Goal: Task Accomplishment & Management: Manage account settings

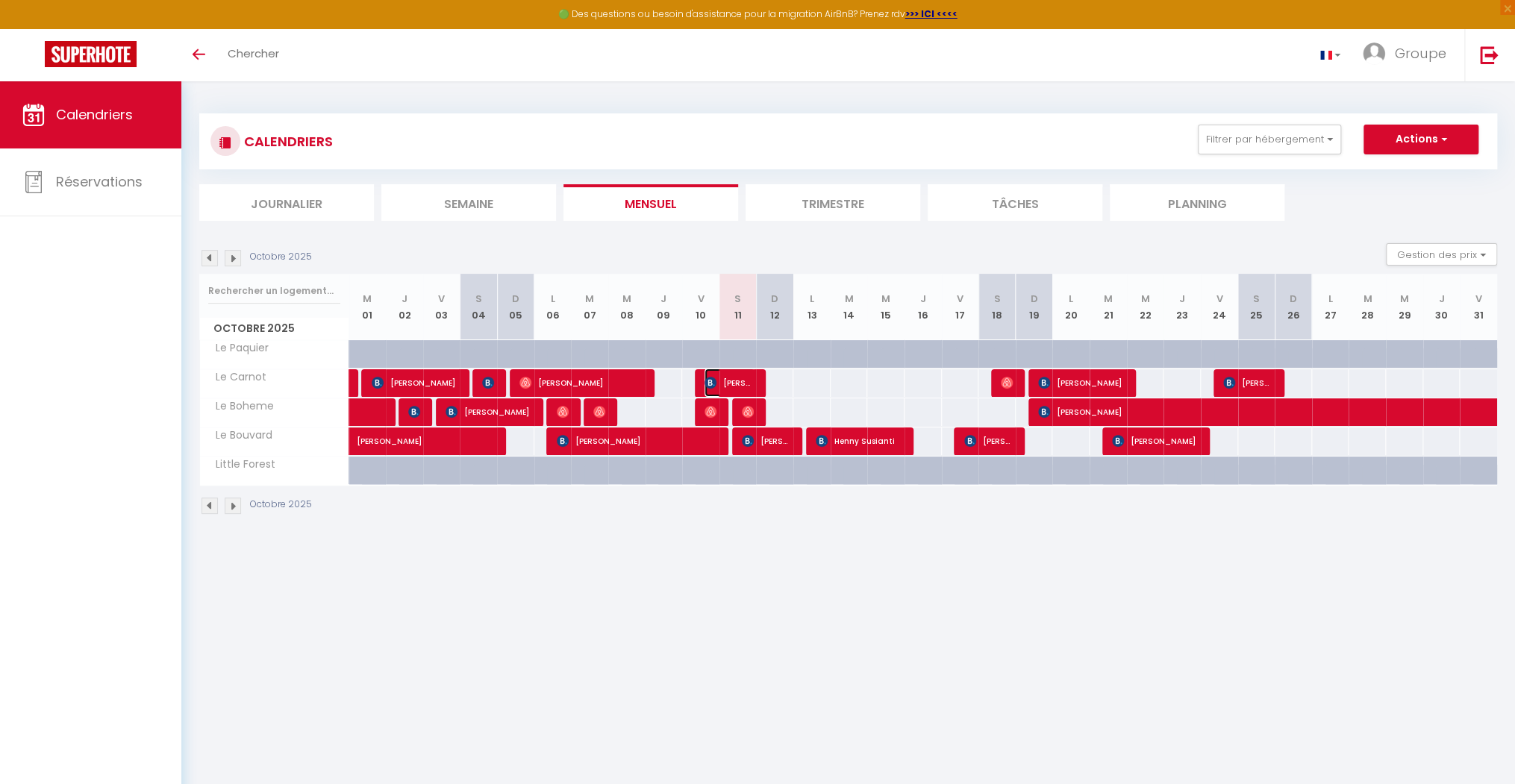
click at [749, 383] on span "[PERSON_NAME]" at bounding box center [730, 383] width 50 height 28
select select "OK"
select select "1"
select select "0"
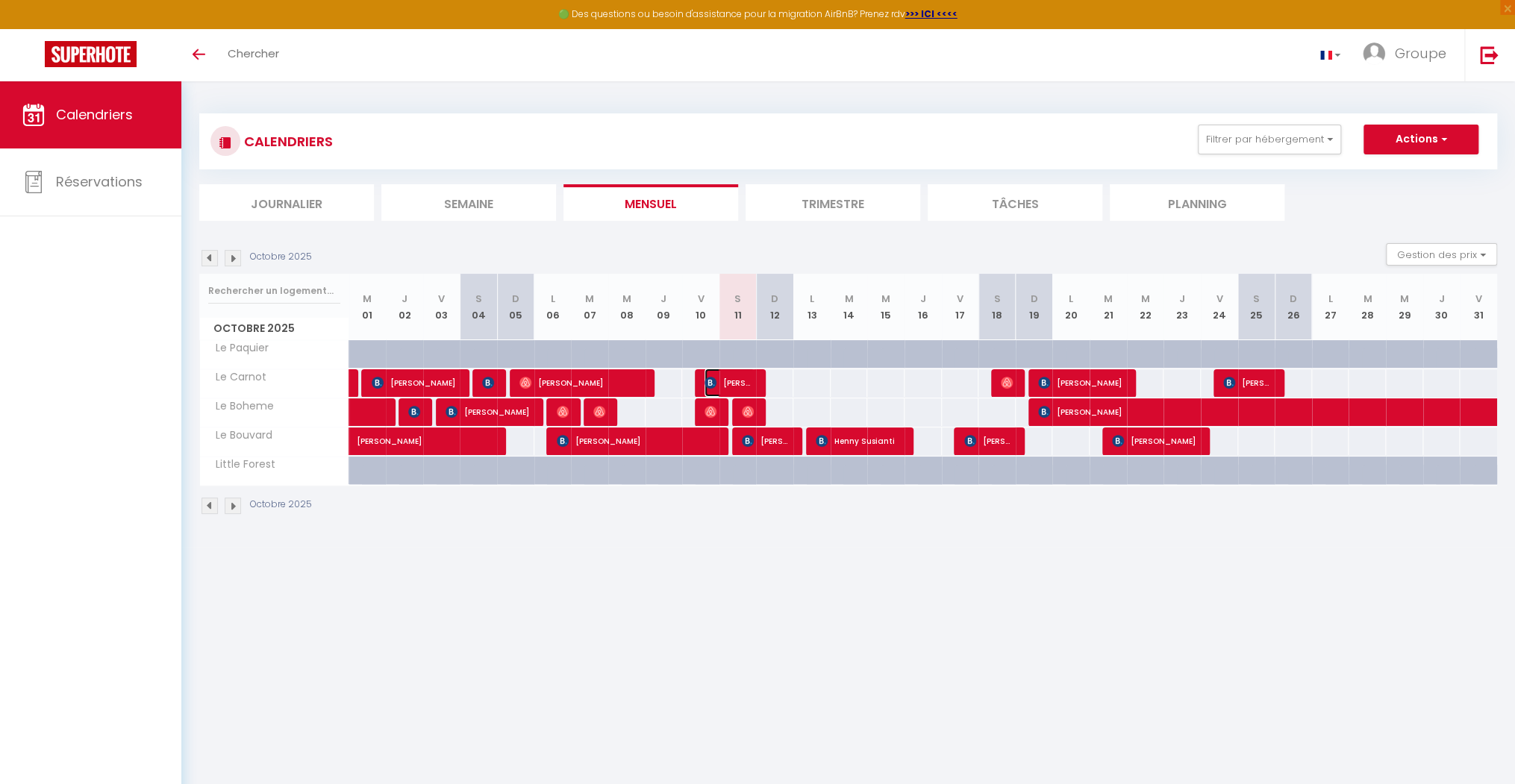
select select "1"
select select
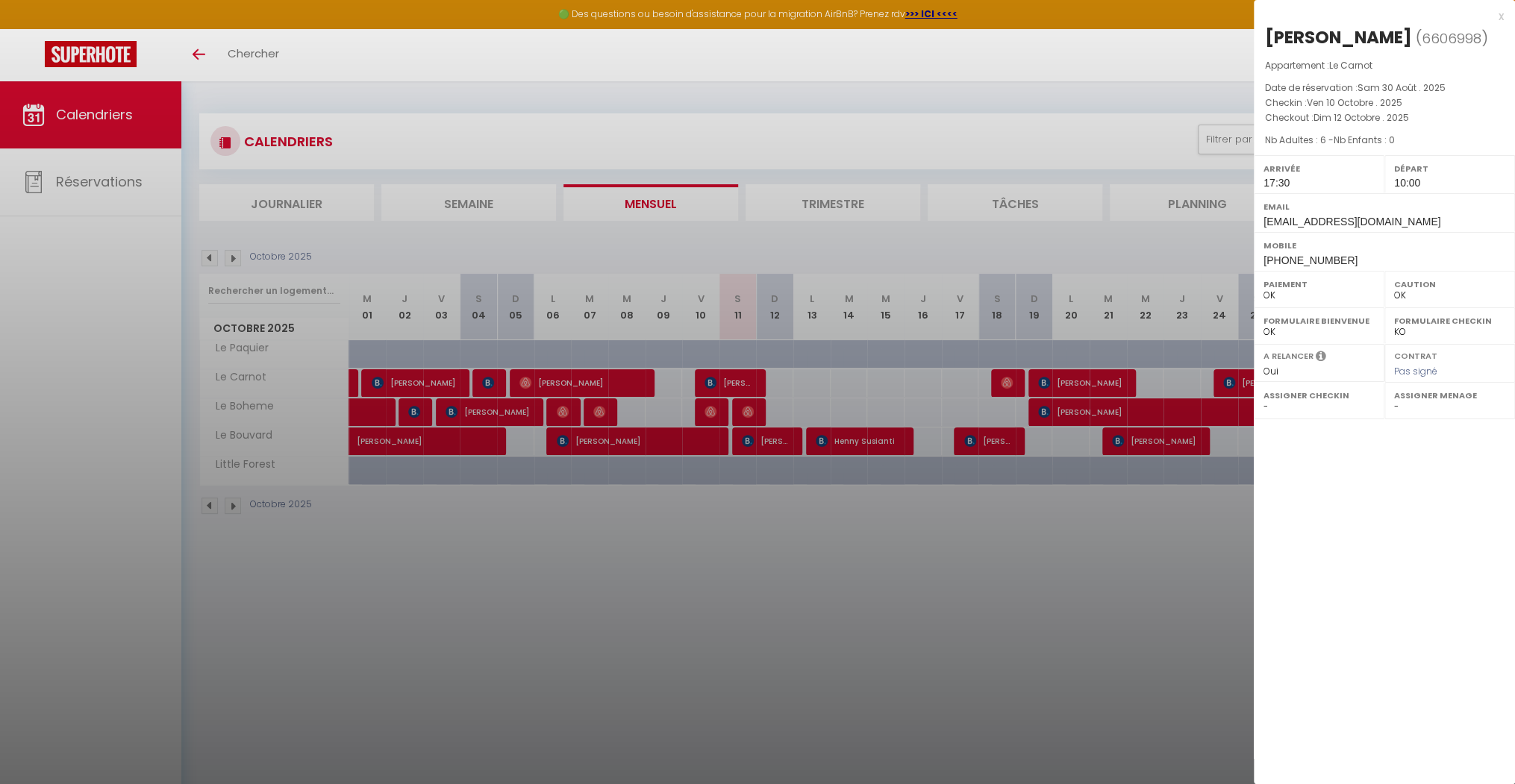
click at [1496, 16] on div "x" at bounding box center [1379, 16] width 250 height 18
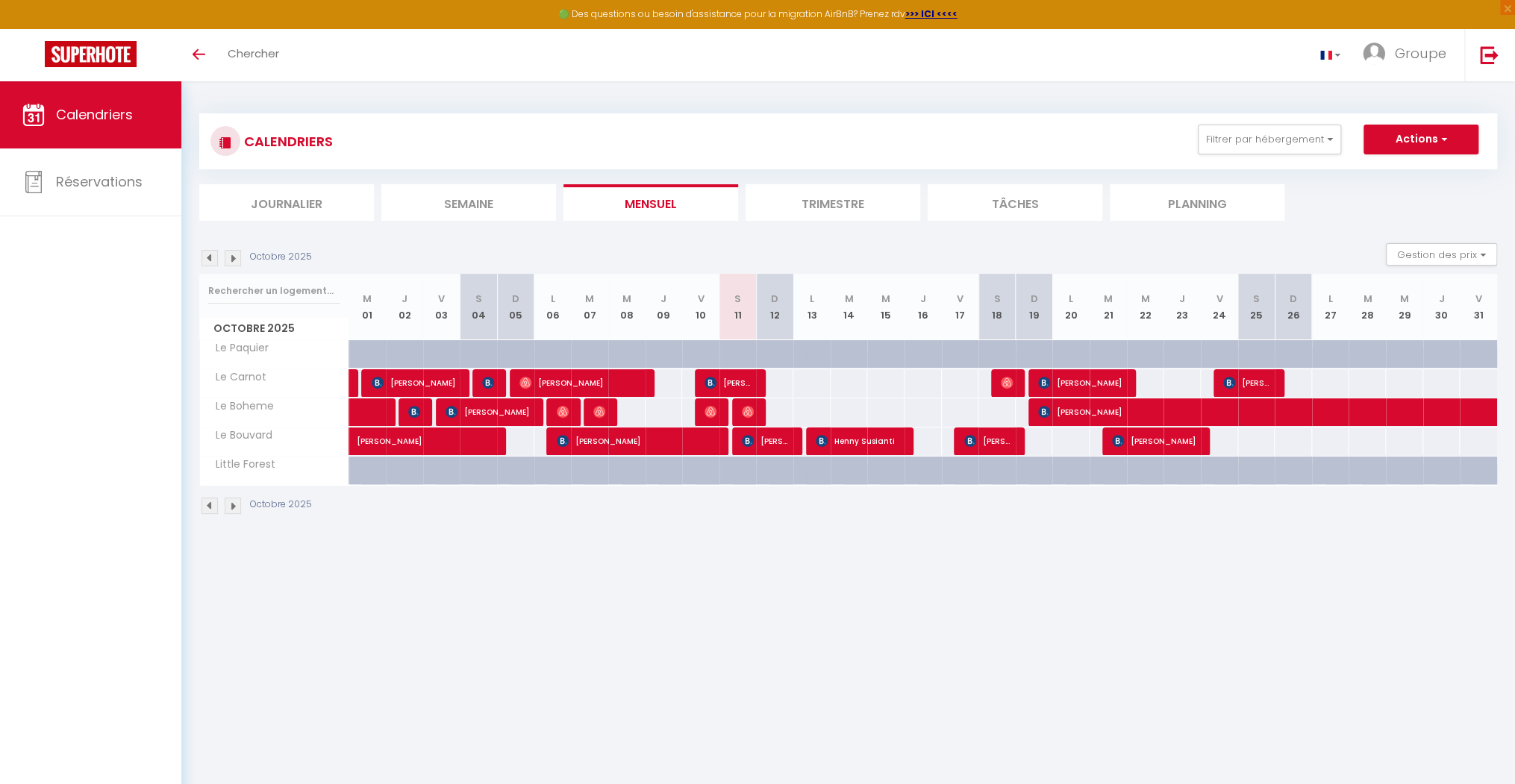
click at [758, 418] on div at bounding box center [746, 412] width 37 height 28
click at [745, 411] on img at bounding box center [748, 412] width 12 height 12
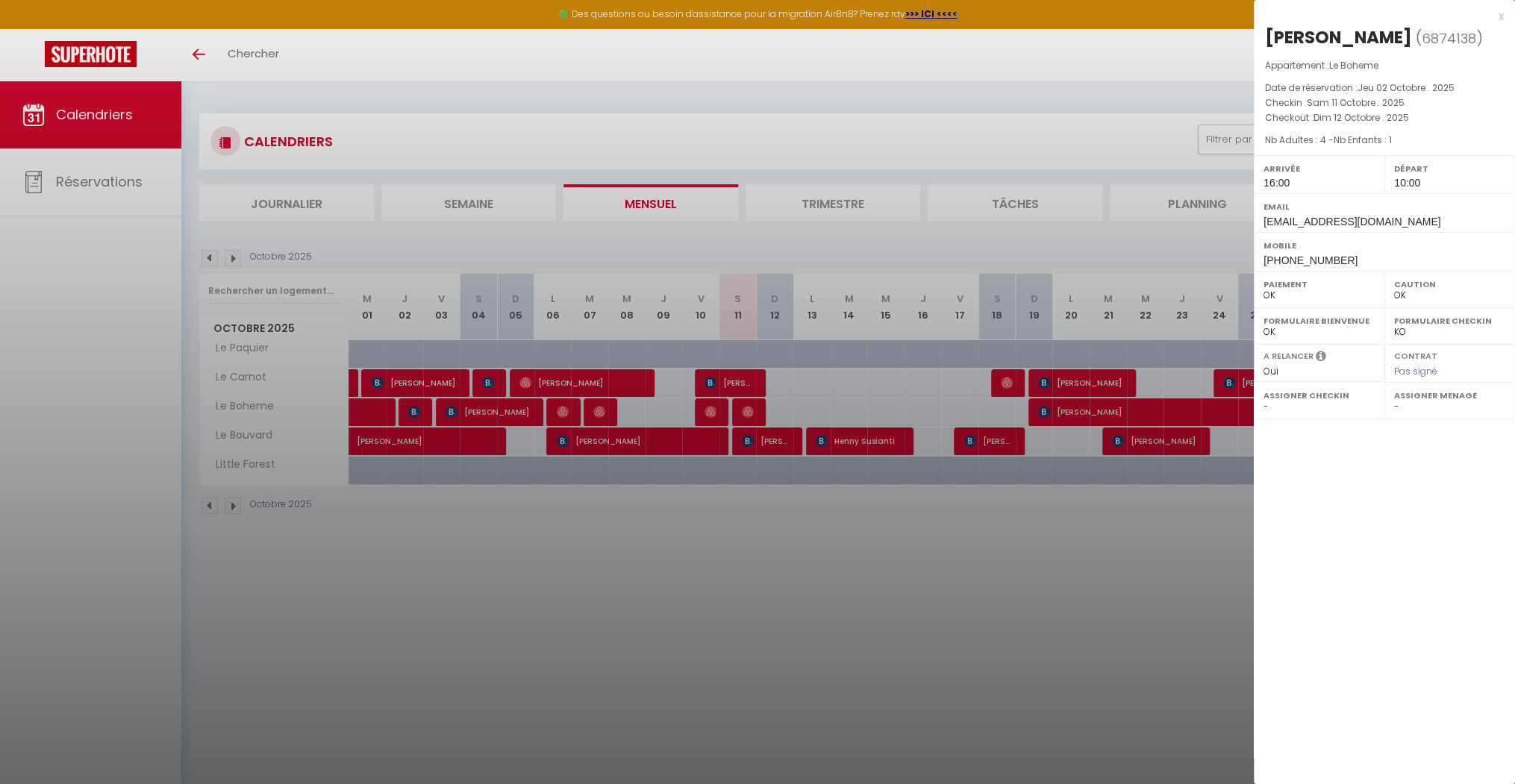
click at [1502, 16] on div "x" at bounding box center [1379, 16] width 250 height 18
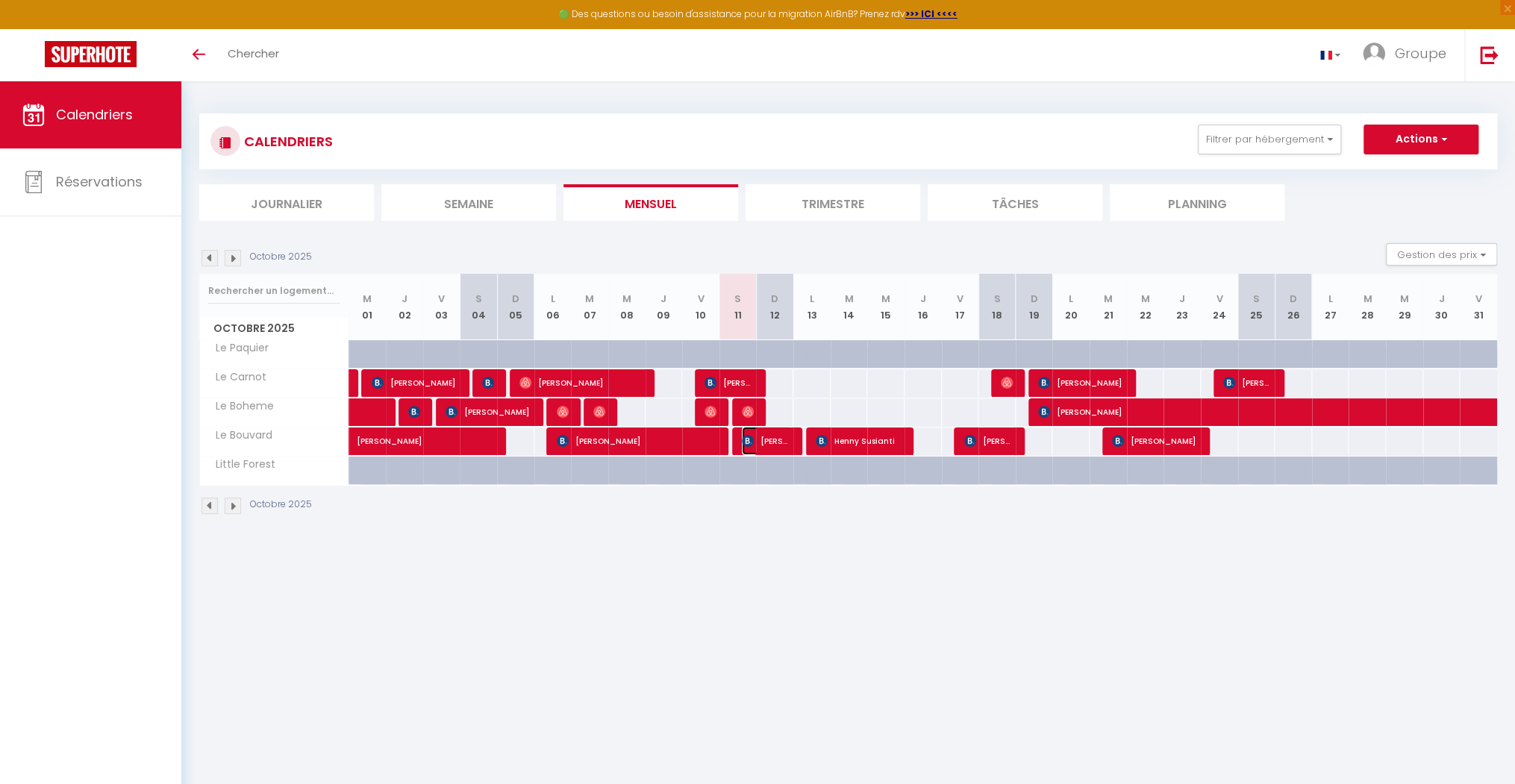
click at [749, 438] on img at bounding box center [748, 441] width 12 height 12
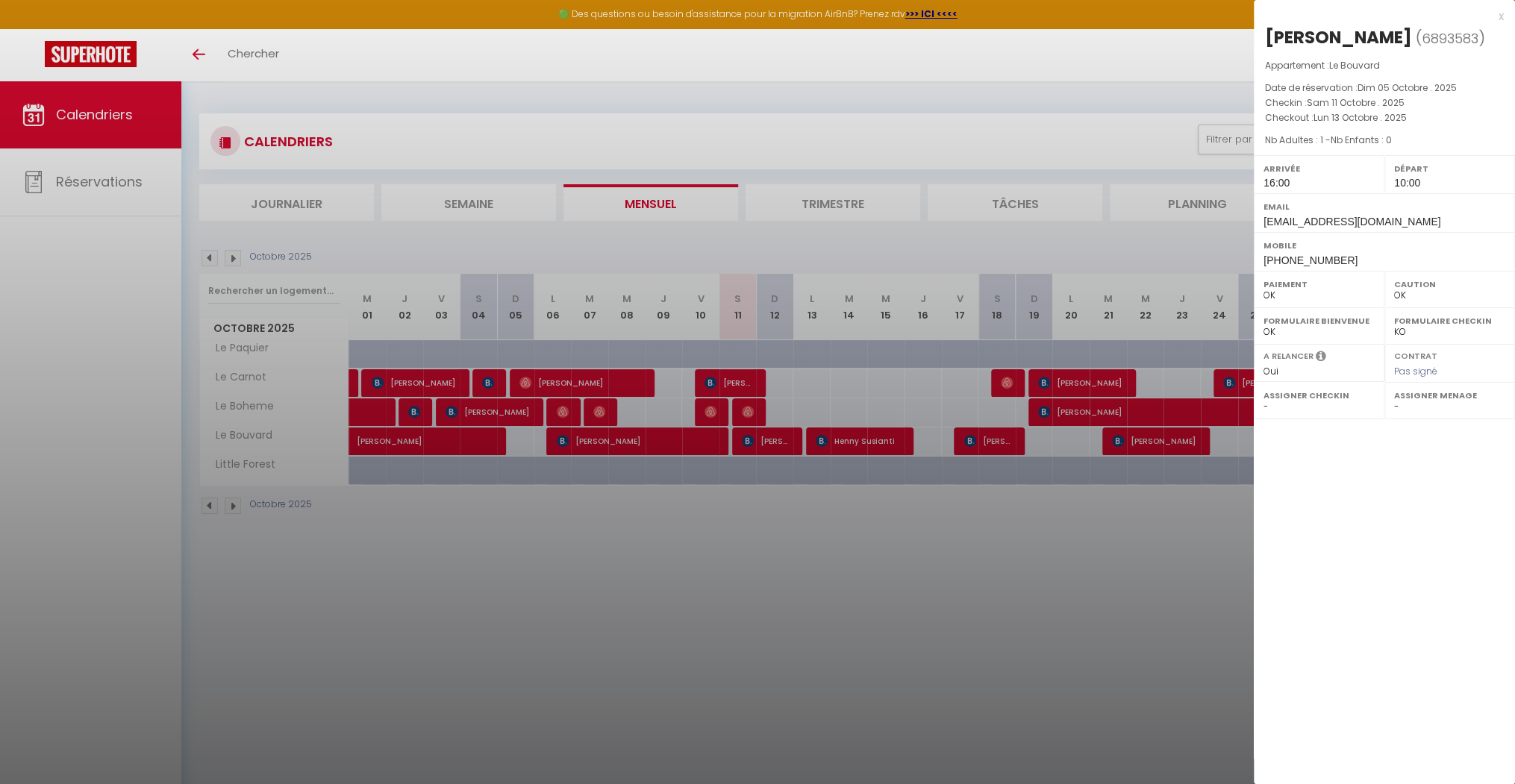
click at [1498, 20] on div "x" at bounding box center [1379, 16] width 250 height 18
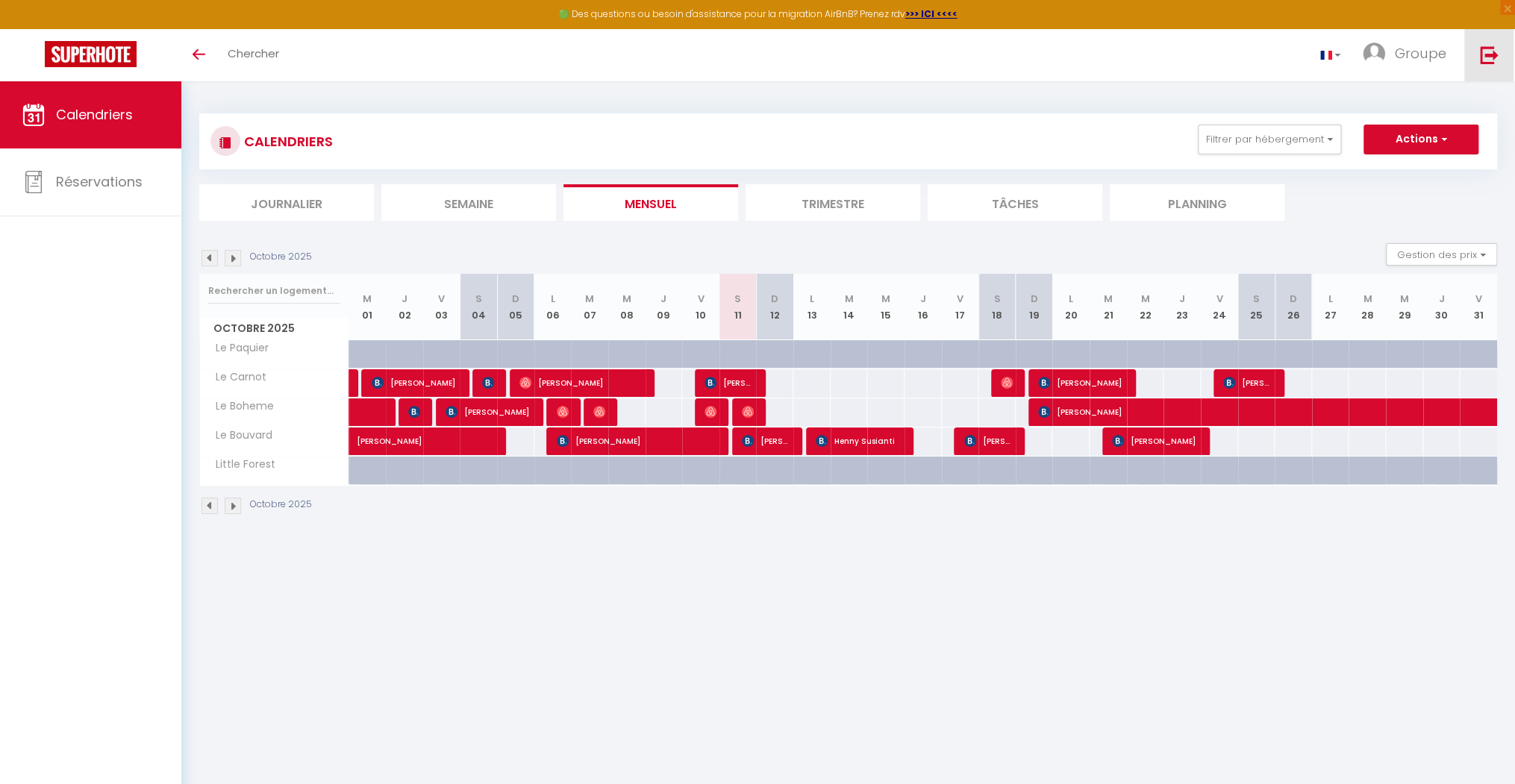
click at [1490, 64] on link at bounding box center [1488, 55] width 49 height 52
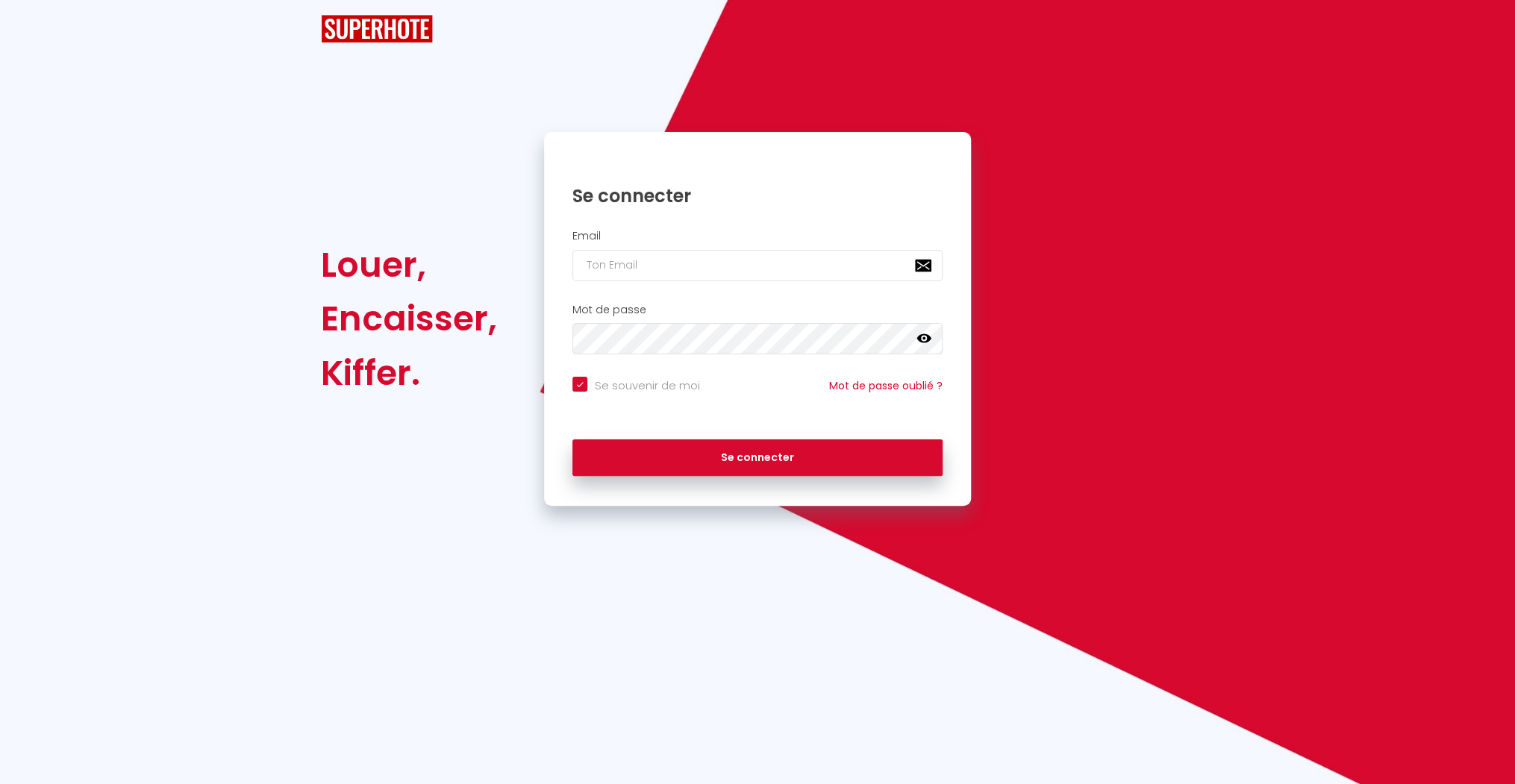
checkbox input "true"
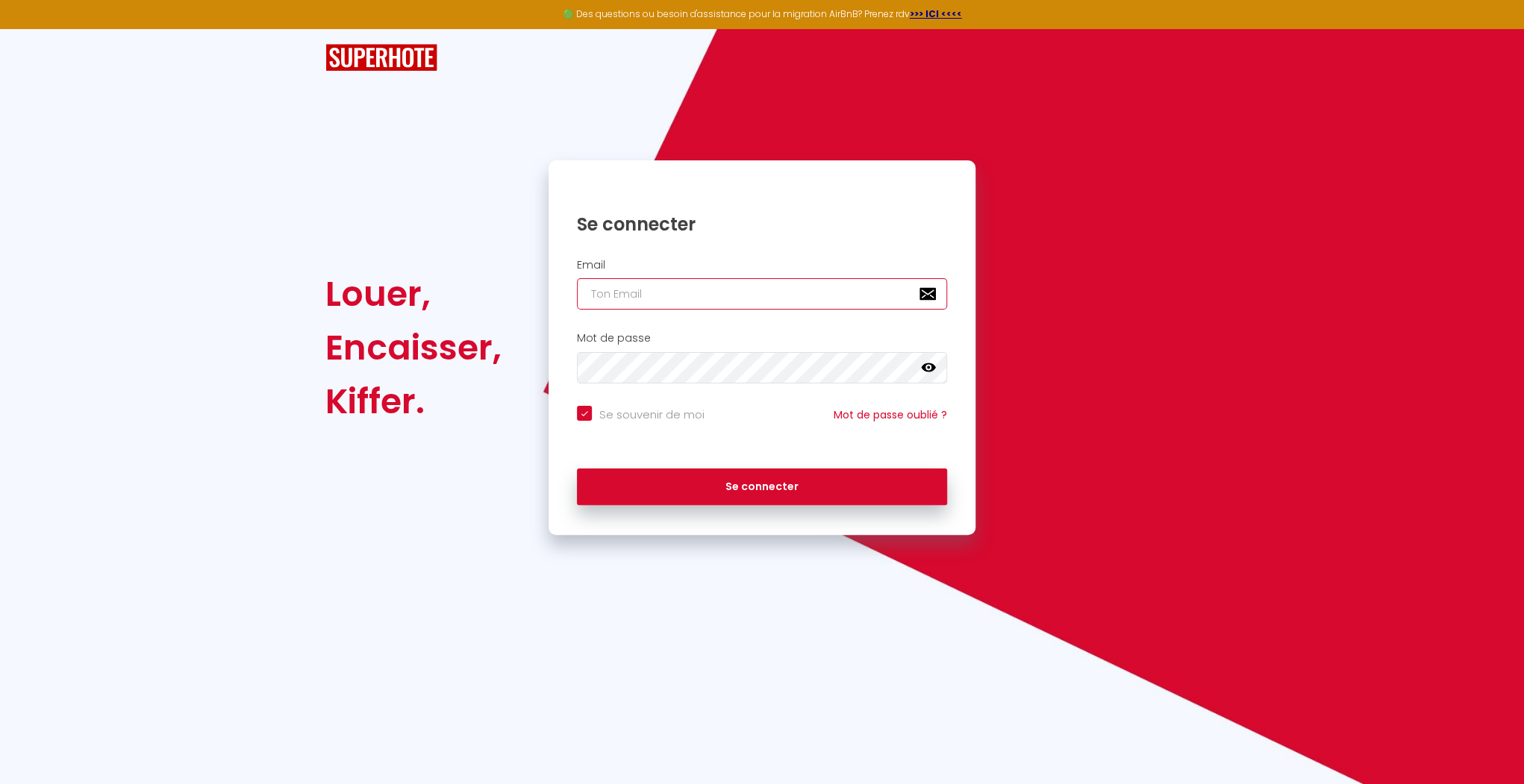
type input "[EMAIL_ADDRESS][DOMAIN_NAME]"
checkbox input "true"
click at [778, 290] on input "[EMAIL_ADDRESS][DOMAIN_NAME]" at bounding box center [762, 294] width 371 height 31
type input "[EMAIL_ADDRESS][DOMAIN_NAME]"
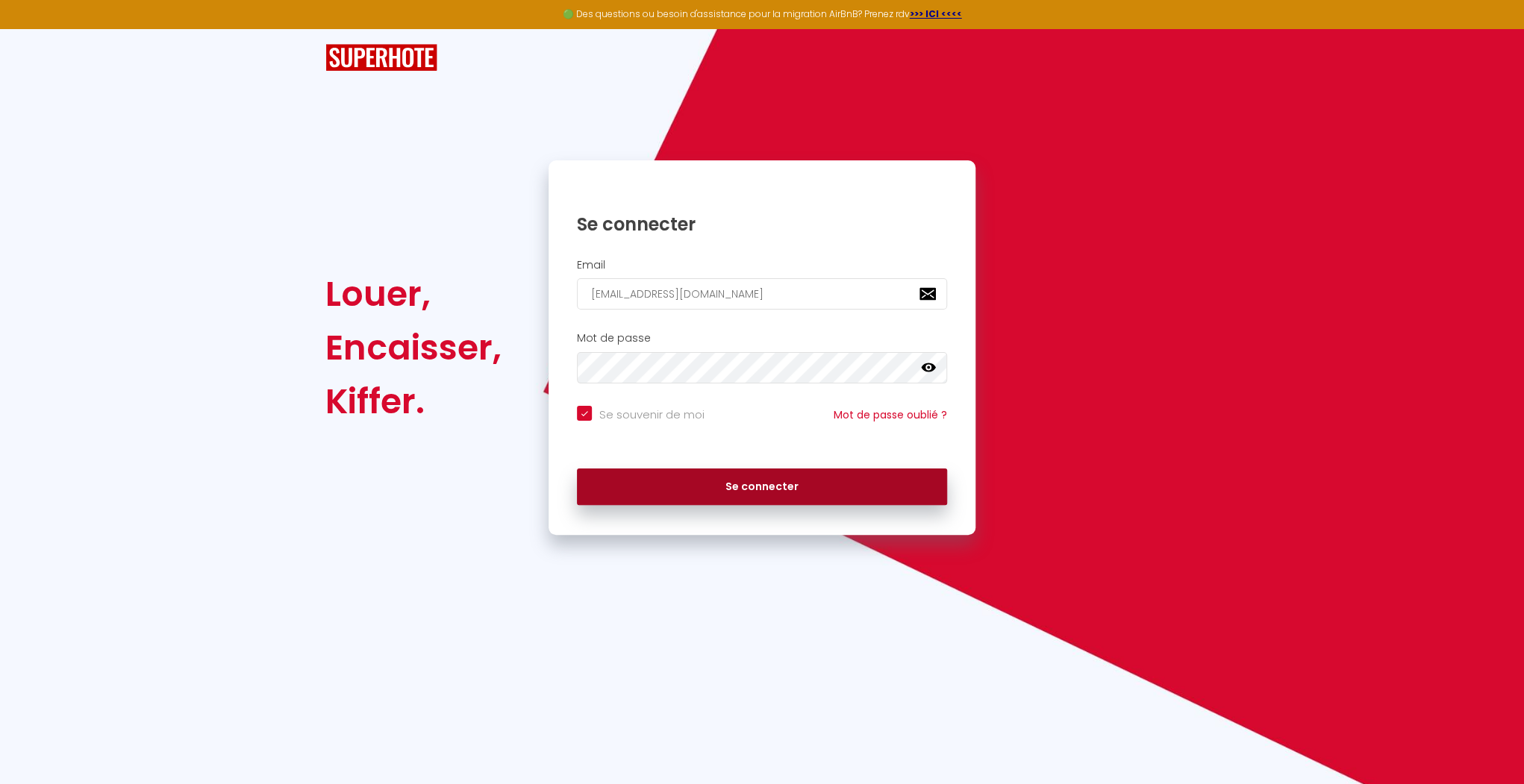
click at [814, 493] on button "Se connecter" at bounding box center [762, 487] width 371 height 37
checkbox input "true"
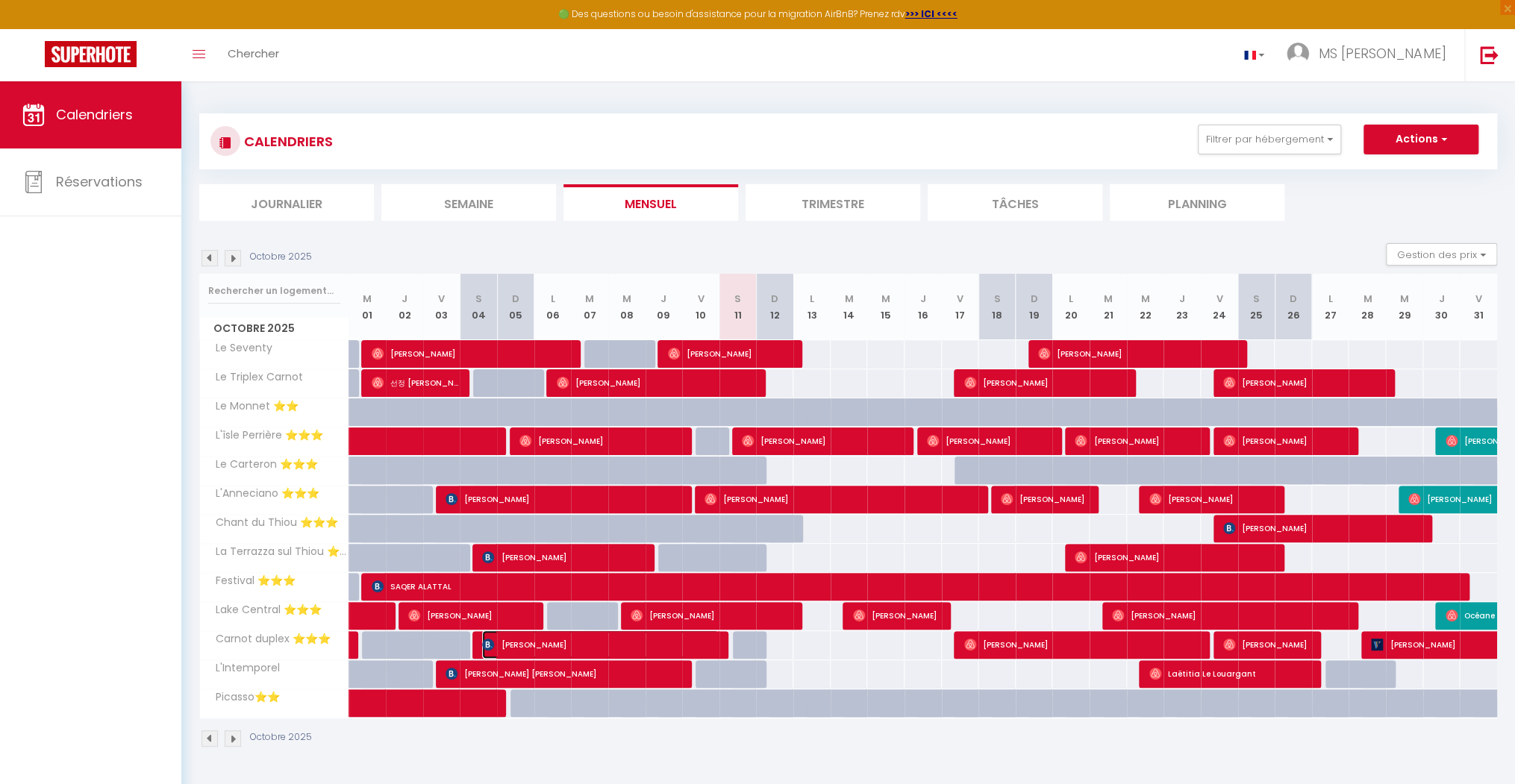
click at [679, 640] on span "[PERSON_NAME]" at bounding box center [600, 644] width 237 height 28
select select "OK"
select select "0"
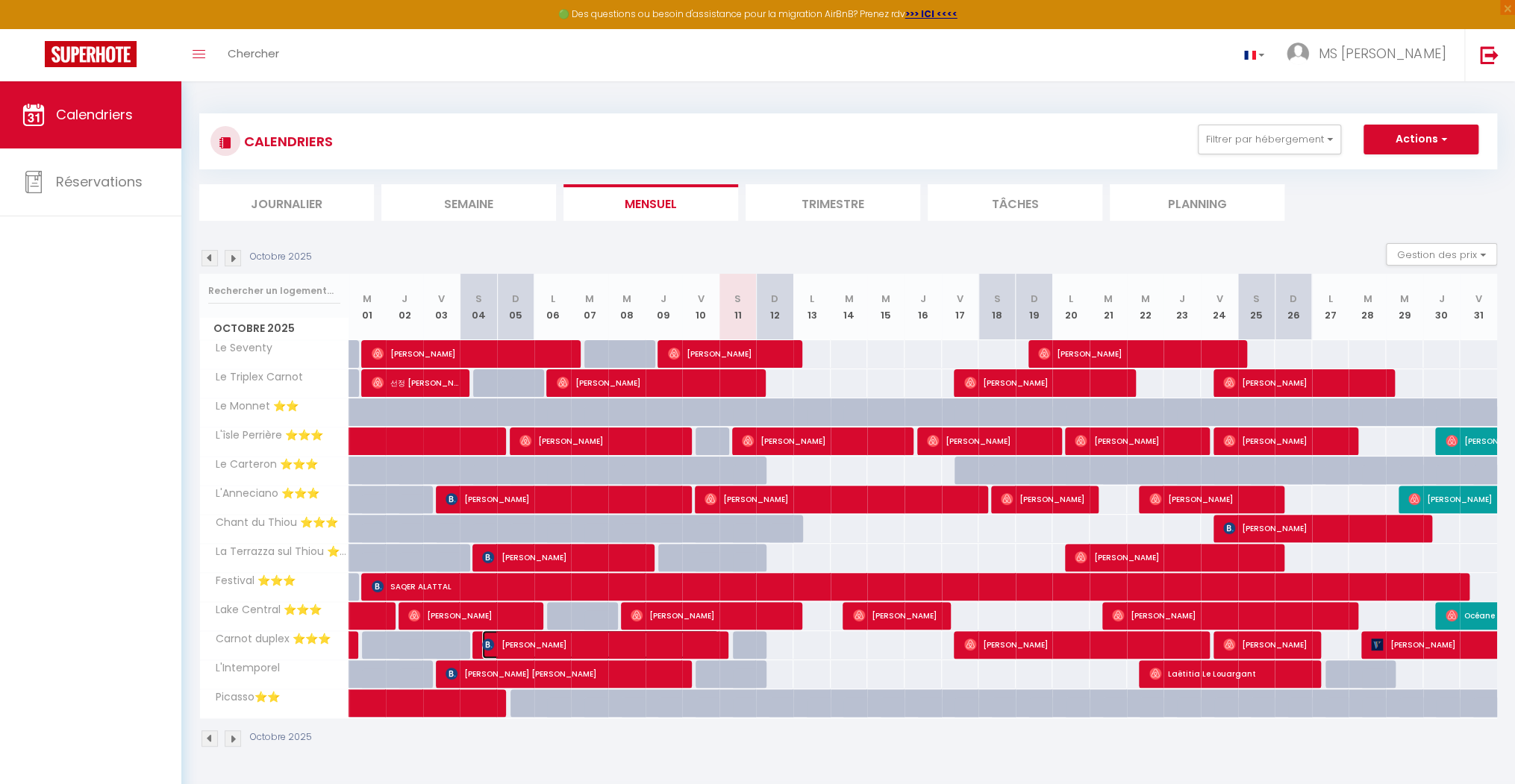
select select "1"
select select
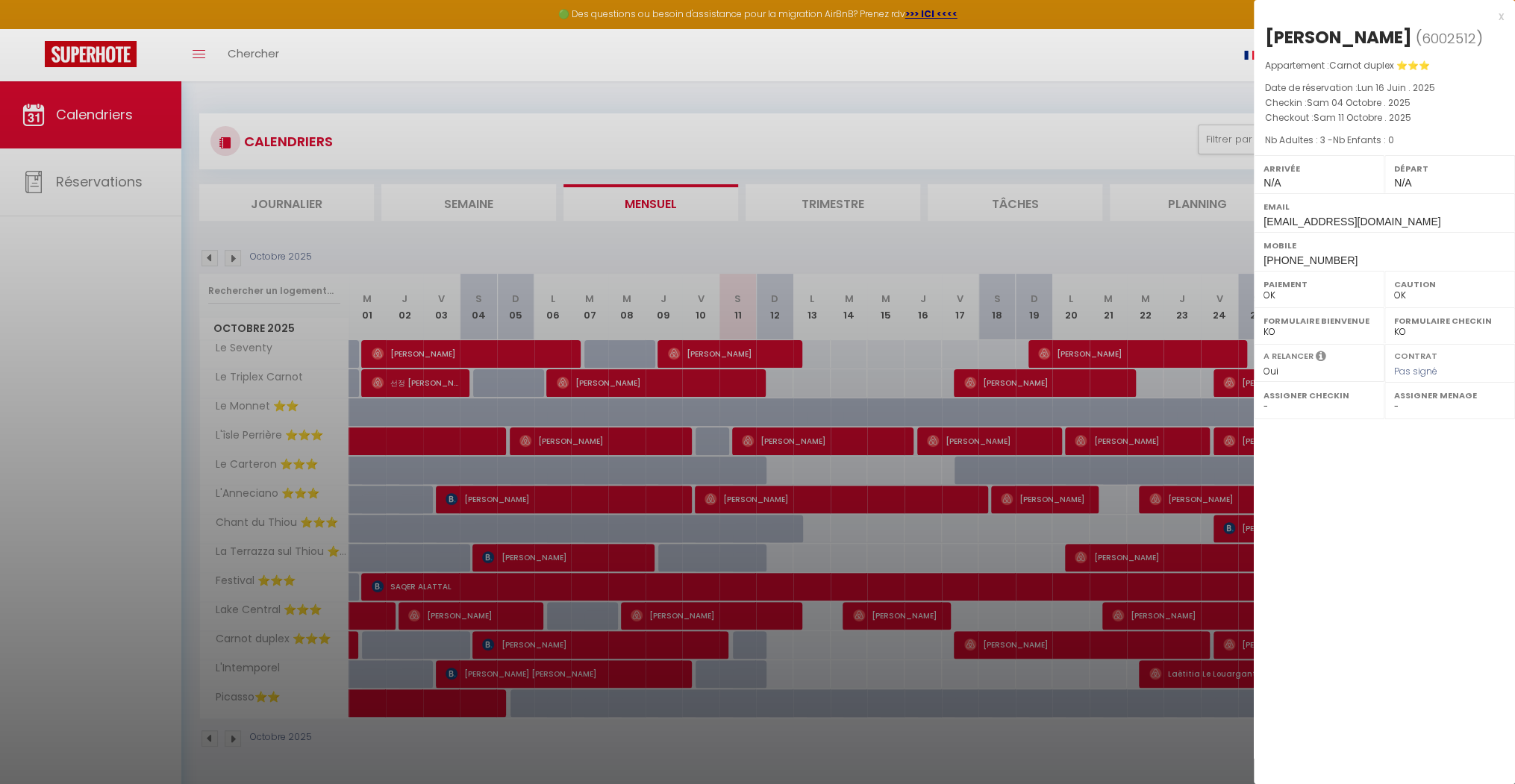
click at [1499, 21] on div "x" at bounding box center [1379, 16] width 250 height 18
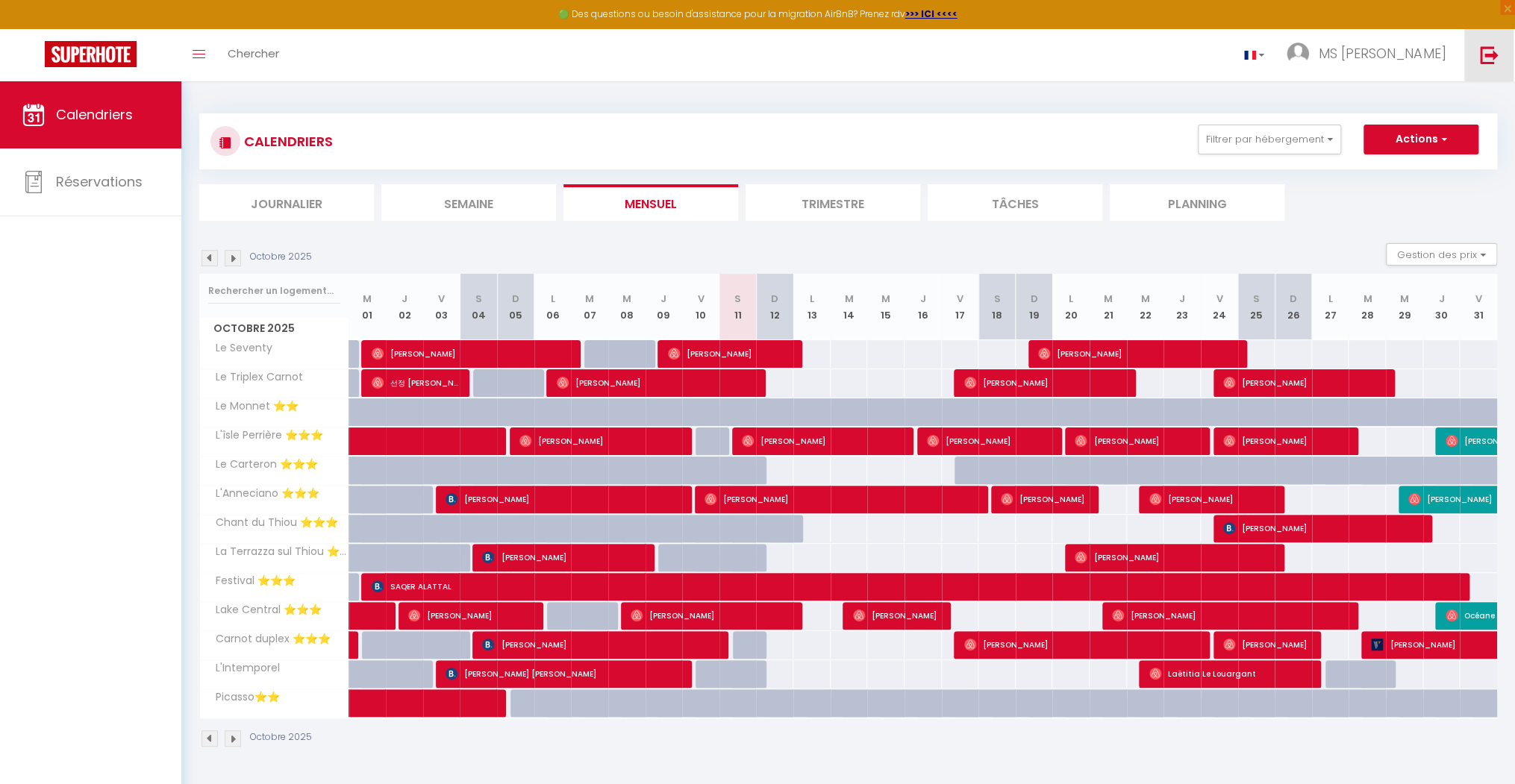
click at [1478, 47] on link at bounding box center [1488, 55] width 49 height 52
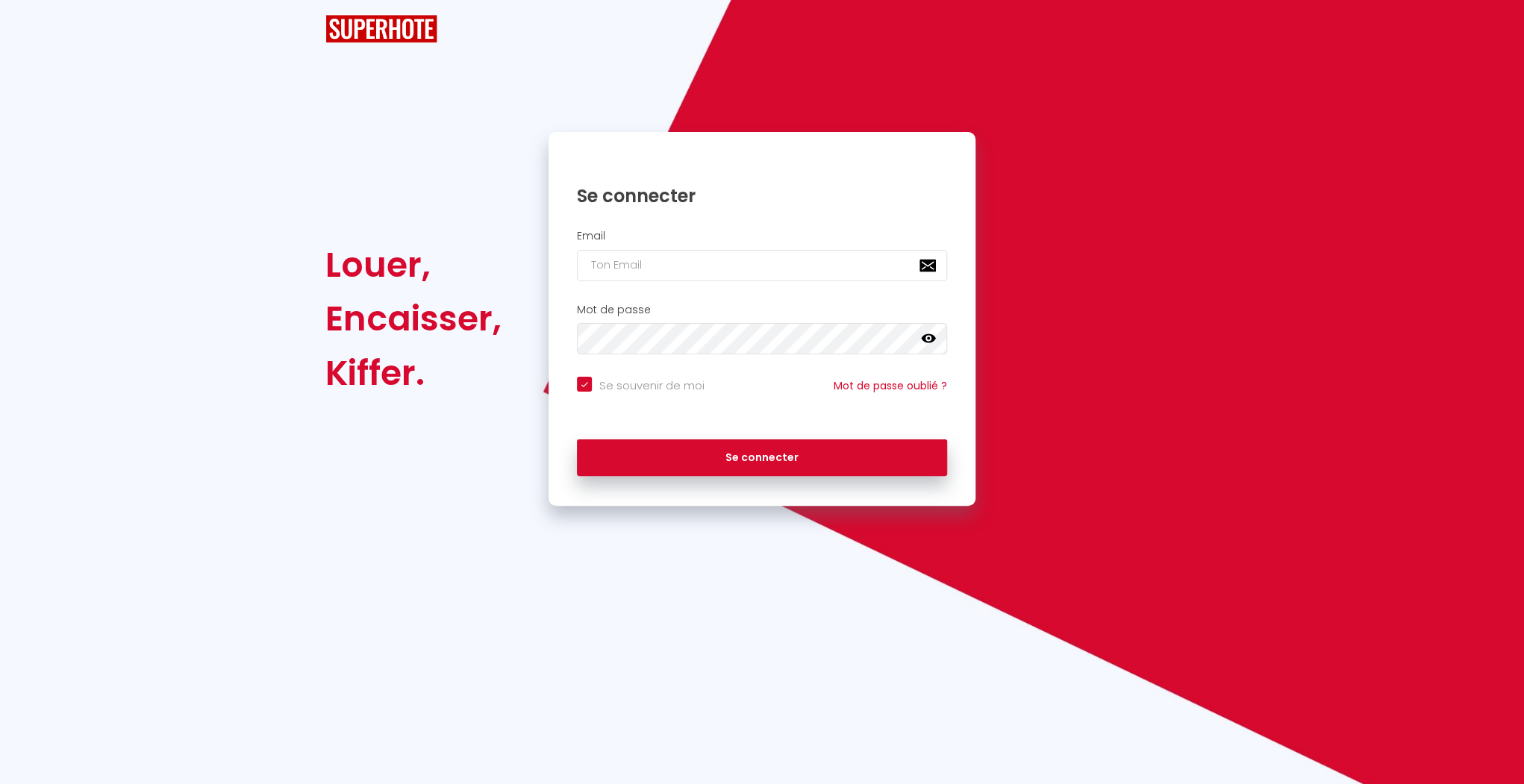
checkbox input "true"
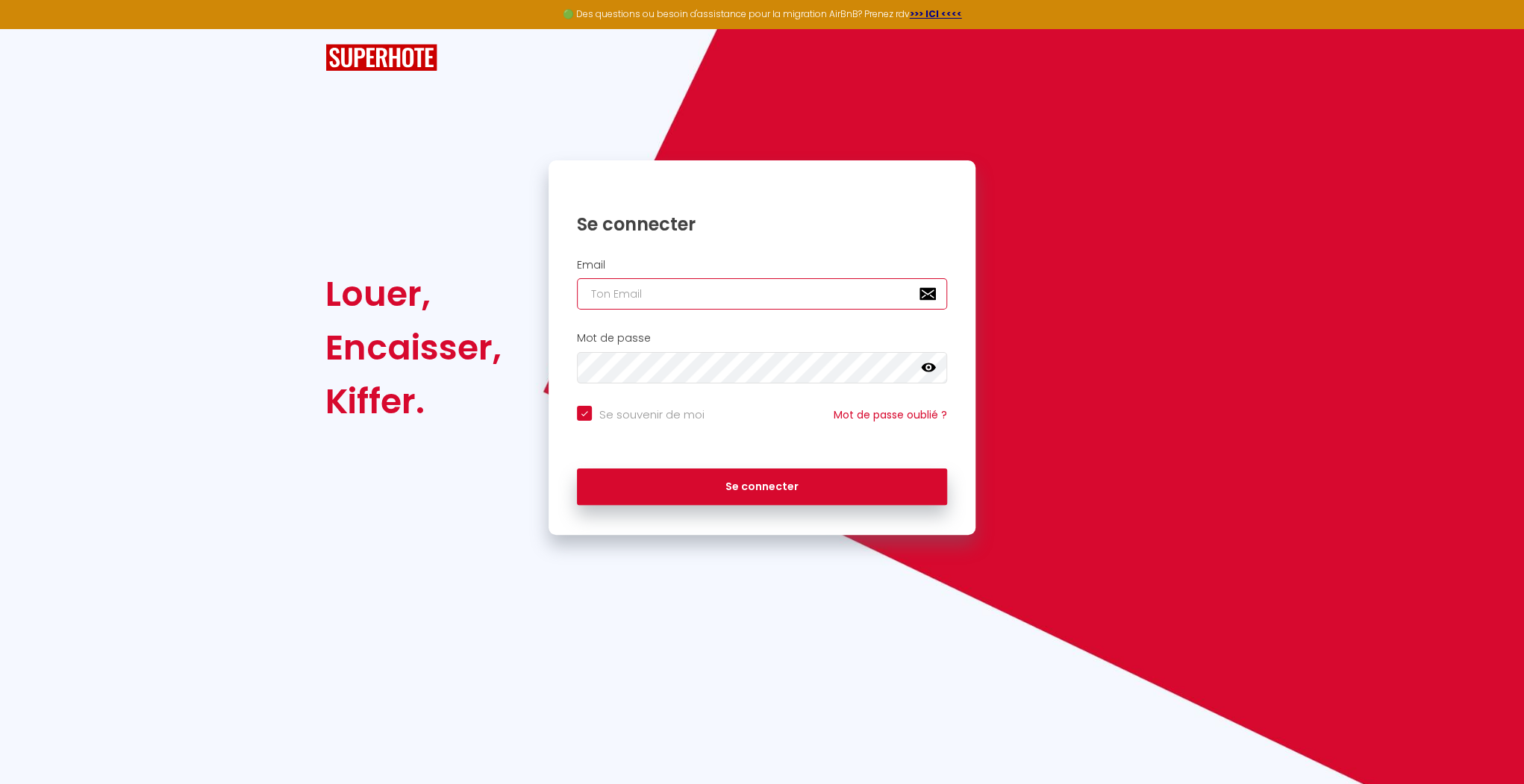
type input "[EMAIL_ADDRESS][DOMAIN_NAME]"
checkbox input "true"
click at [830, 294] on input "[EMAIL_ADDRESS][DOMAIN_NAME]" at bounding box center [762, 294] width 371 height 31
type input "[EMAIL_ADDRESS][DOMAIN_NAME]"
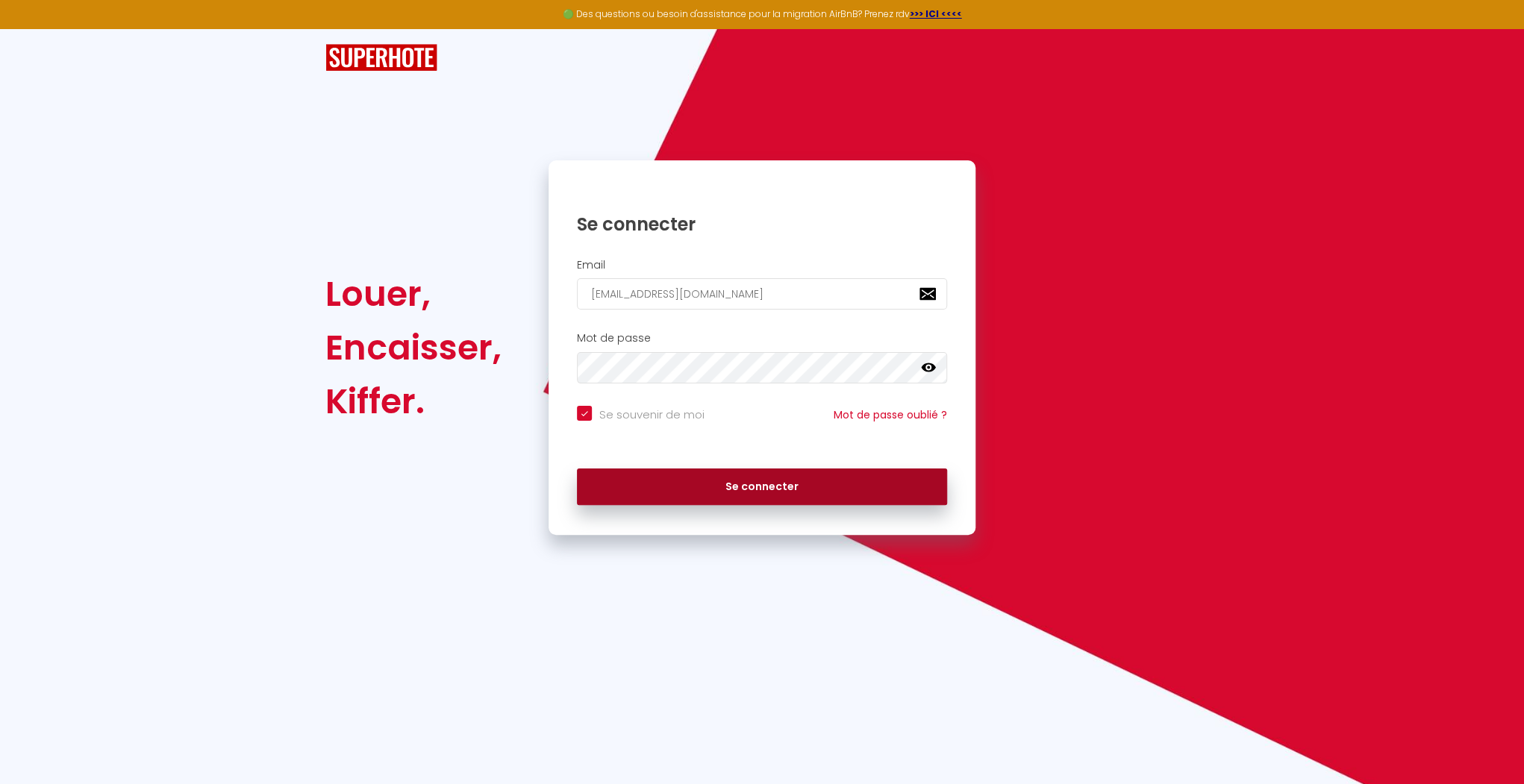
click at [708, 485] on button "Se connecter" at bounding box center [762, 487] width 371 height 37
checkbox input "true"
